Goal: Information Seeking & Learning: Find specific page/section

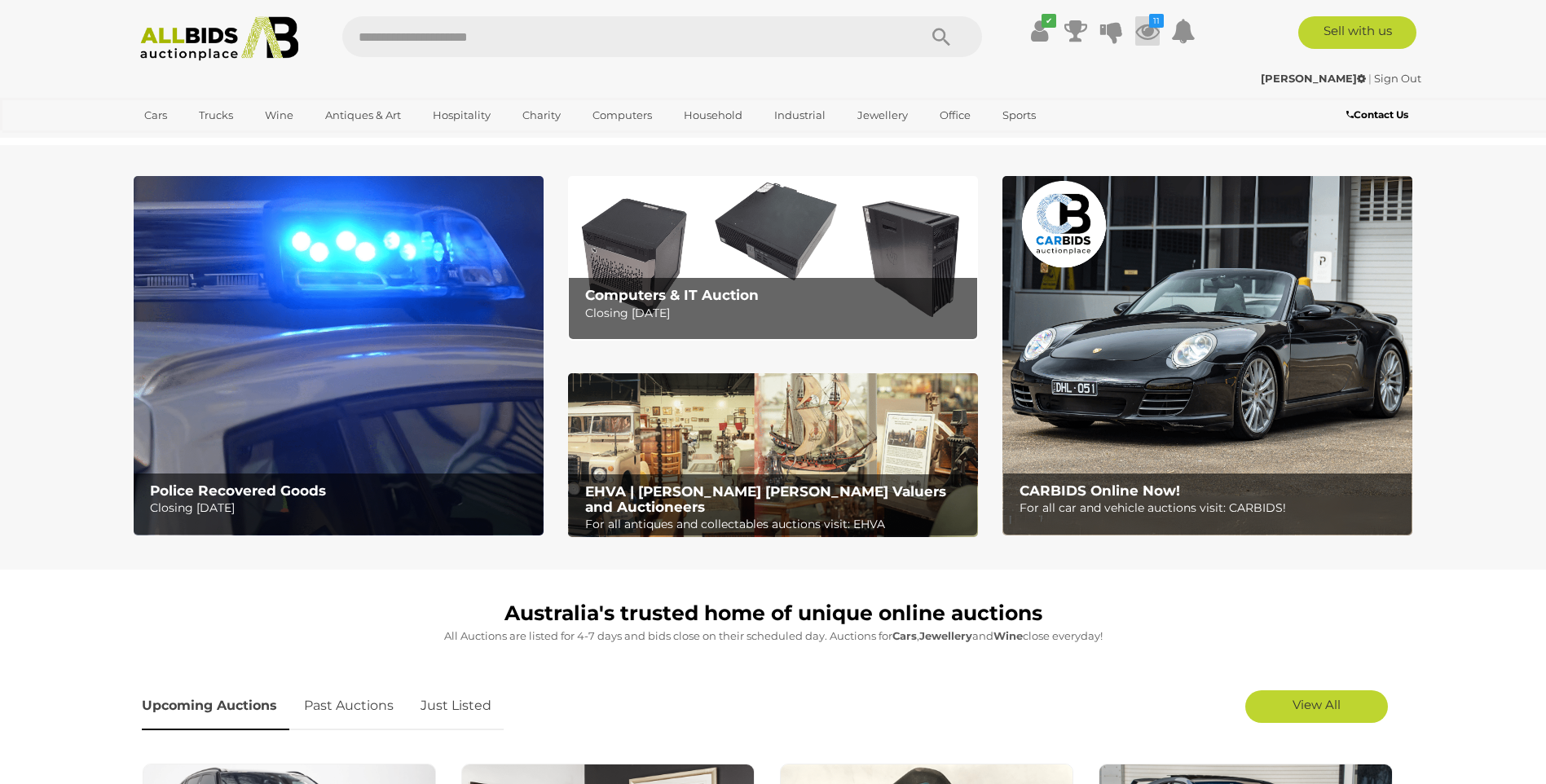
click at [1157, 26] on icon "11" at bounding box center [1156, 20] width 14 height 13
click at [412, 41] on input "text" at bounding box center [622, 36] width 559 height 40
type input "*****"
